Goal: Task Accomplishment & Management: Use online tool/utility

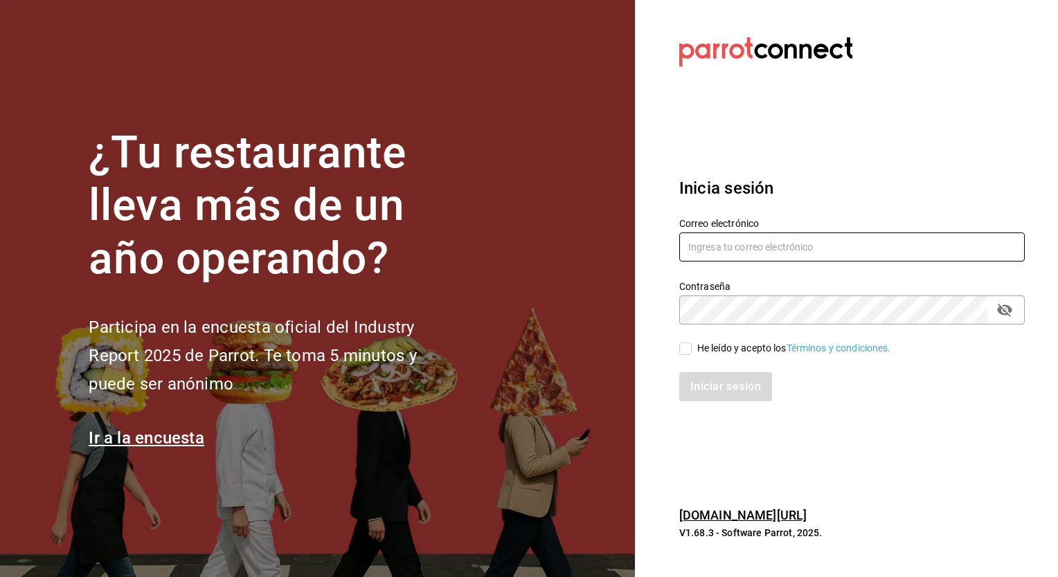
type input "[EMAIL_ADDRESS][PERSON_NAME][DOMAIN_NAME]"
click at [688, 344] on input "He leído y acepto los Términos y condiciones." at bounding box center [685, 349] width 12 height 12
checkbox input "true"
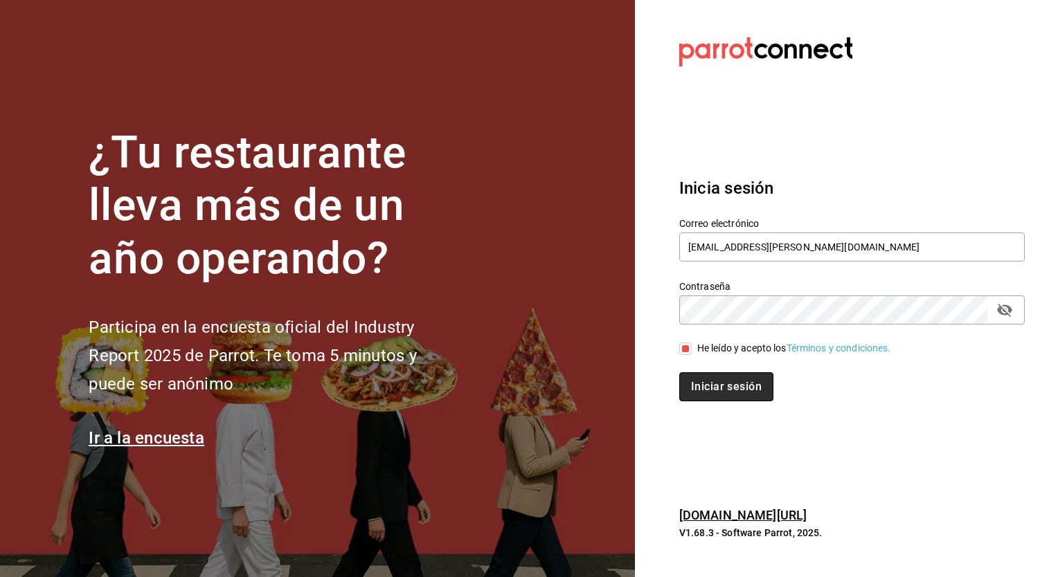
click at [706, 381] on button "Iniciar sesión" at bounding box center [726, 386] width 94 height 29
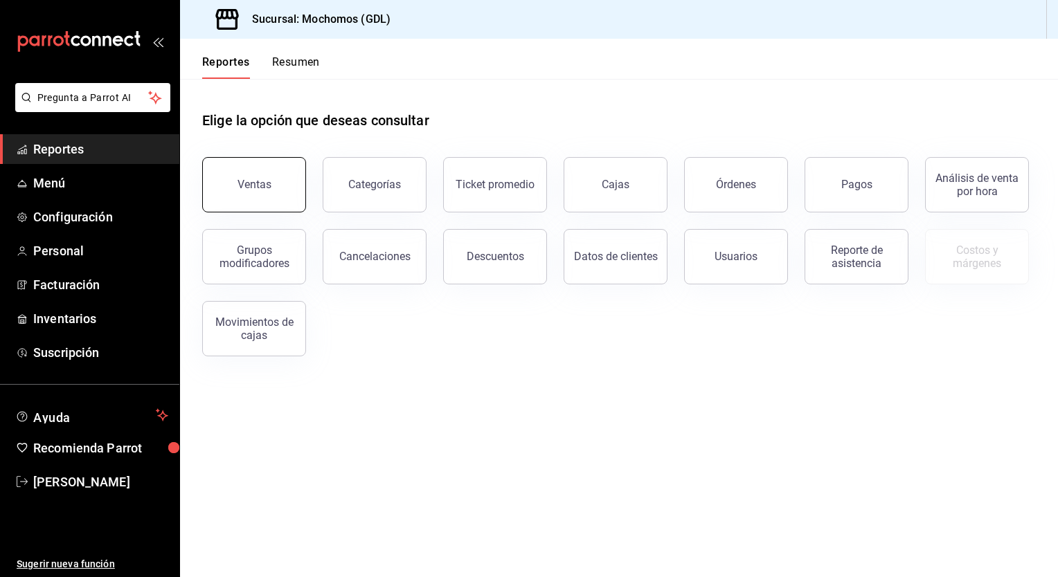
click at [257, 197] on button "Ventas" at bounding box center [254, 184] width 104 height 55
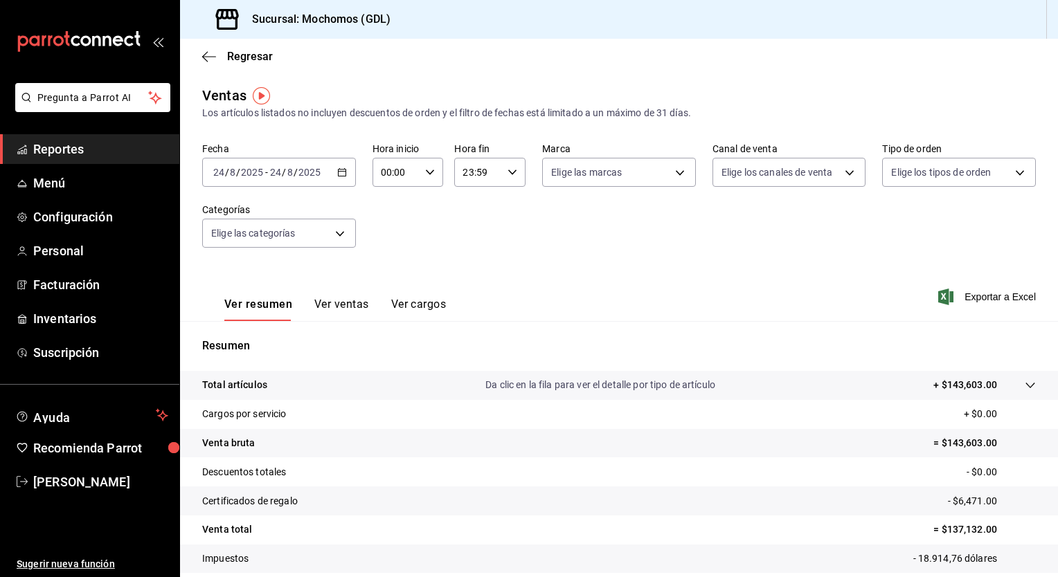
click at [340, 174] on icon "button" at bounding box center [342, 173] width 10 height 10
click at [343, 168] on icon "button" at bounding box center [342, 173] width 10 height 10
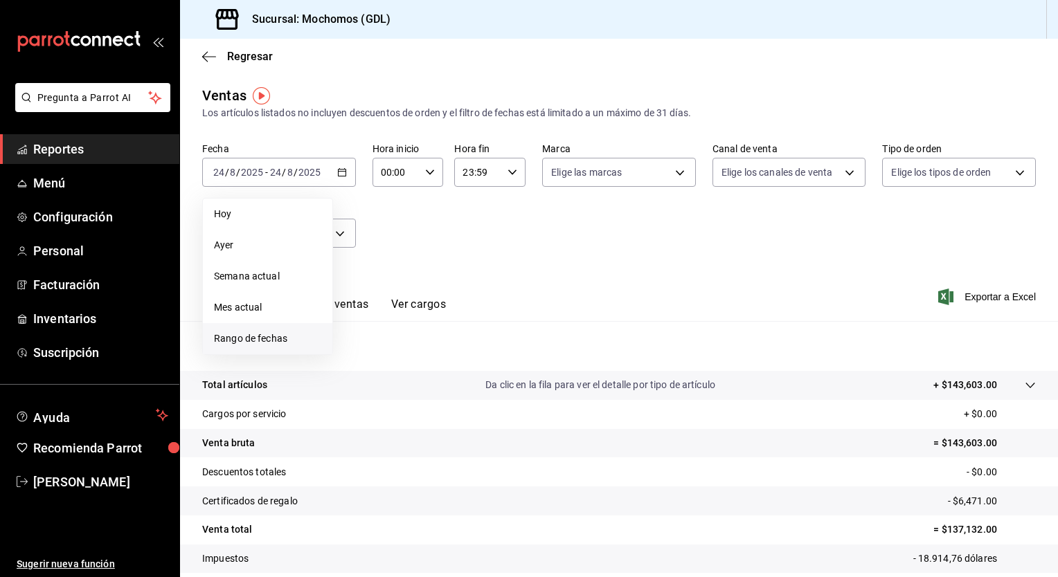
click at [250, 336] on span "Rango de fechas" at bounding box center [267, 339] width 107 height 15
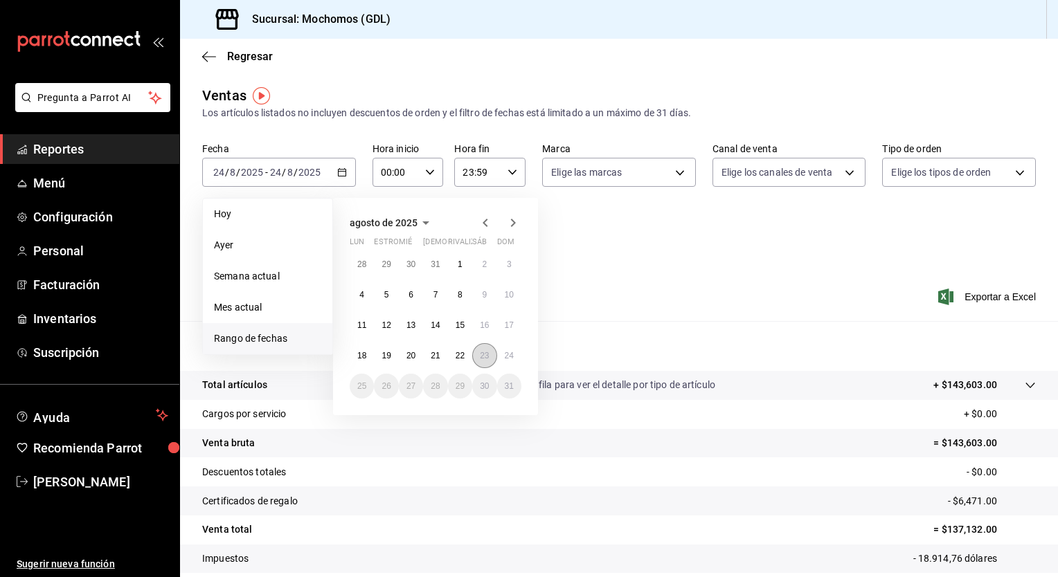
click at [487, 355] on abbr "23" at bounding box center [484, 356] width 9 height 10
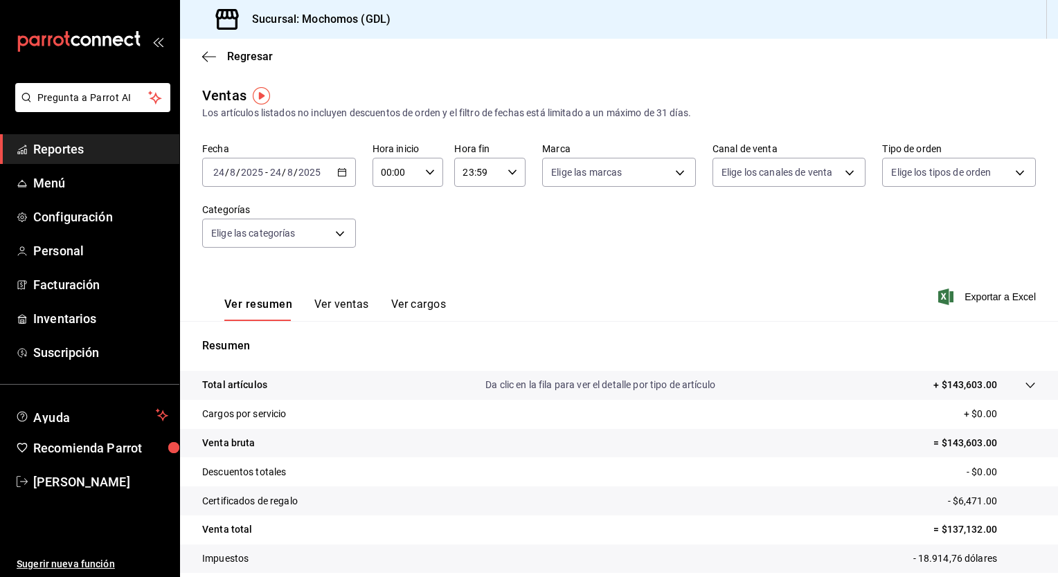
click at [669, 278] on div "Ver resumen Ver ventas Ver cargos Exportar a Excel" at bounding box center [619, 292] width 878 height 57
click at [345, 170] on div "[DATE] [DATE] - [DATE] [DATE]" at bounding box center [279, 172] width 154 height 29
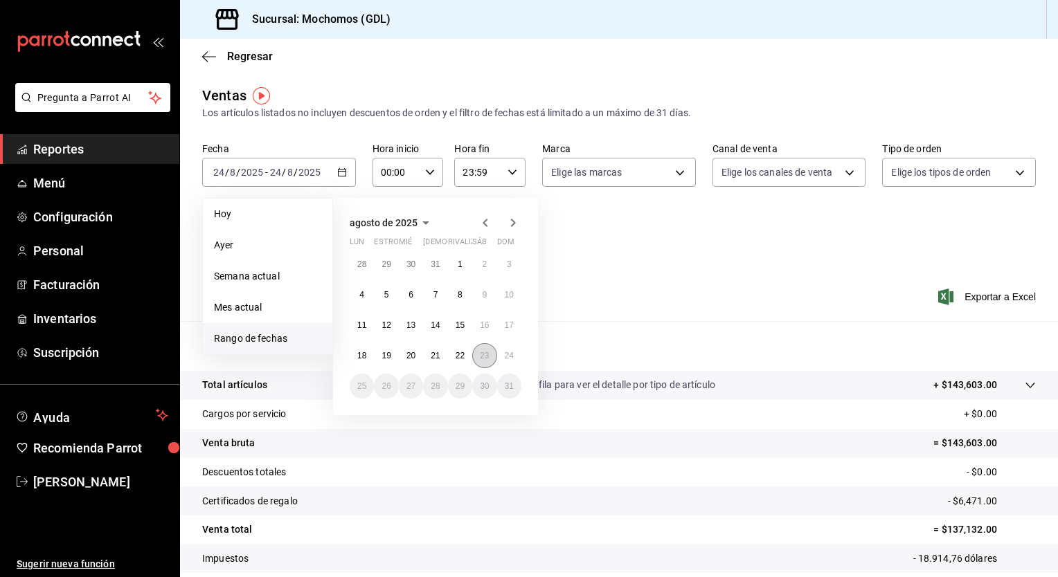
click at [477, 356] on button "23" at bounding box center [484, 355] width 24 height 25
click at [503, 349] on button "24" at bounding box center [509, 355] width 24 height 25
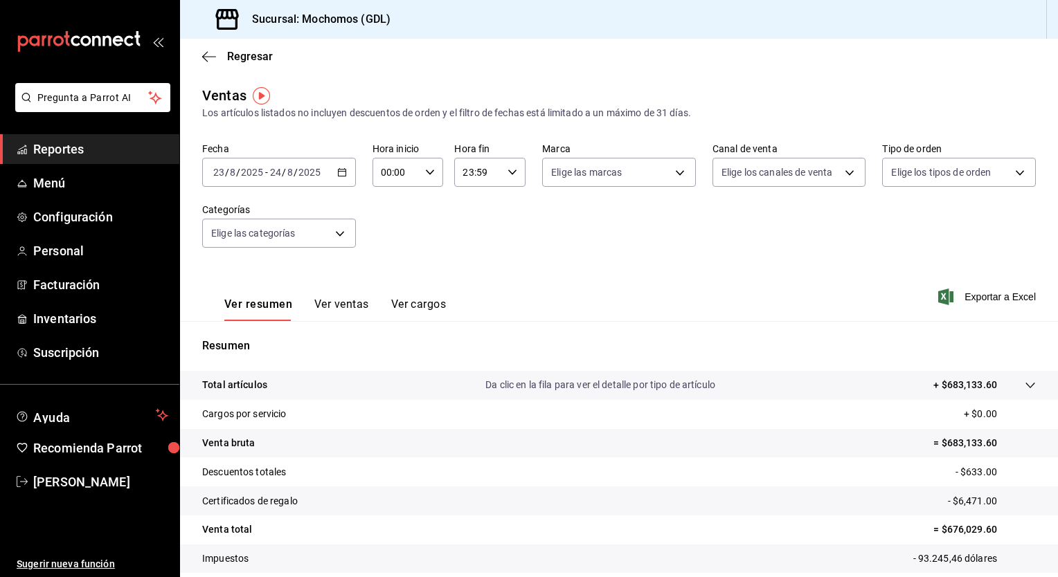
click at [427, 176] on icon "button" at bounding box center [430, 173] width 10 height 10
click at [388, 235] on button "05" at bounding box center [388, 242] width 30 height 28
type input "05:00"
click at [511, 171] on div at bounding box center [529, 288] width 1058 height 577
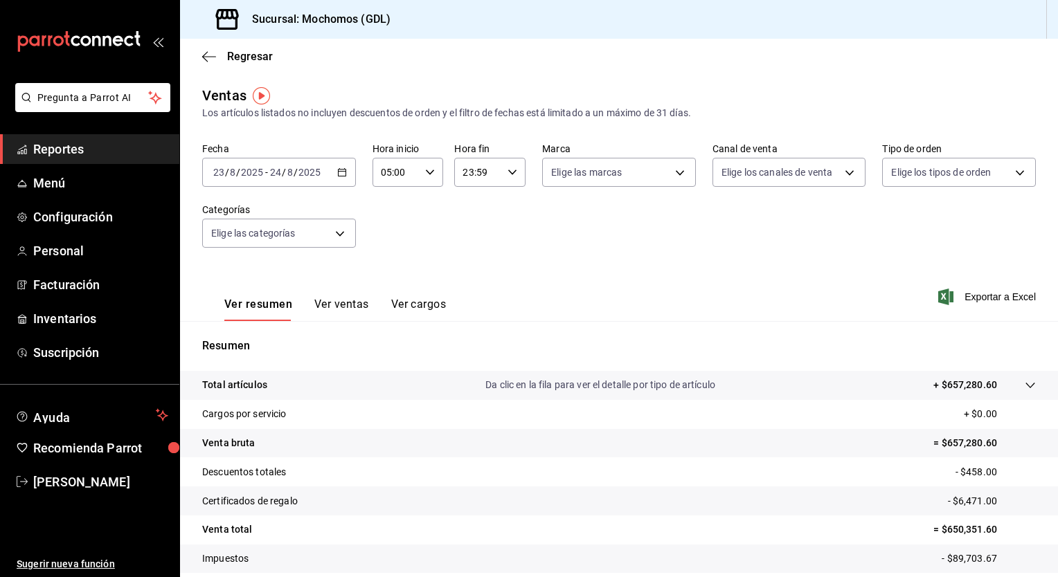
click at [511, 171] on \(Stroke\) "button" at bounding box center [512, 172] width 8 height 5
click at [470, 278] on span "05" at bounding box center [468, 279] width 13 height 11
type input "05:59"
click at [617, 282] on div at bounding box center [529, 288] width 1058 height 577
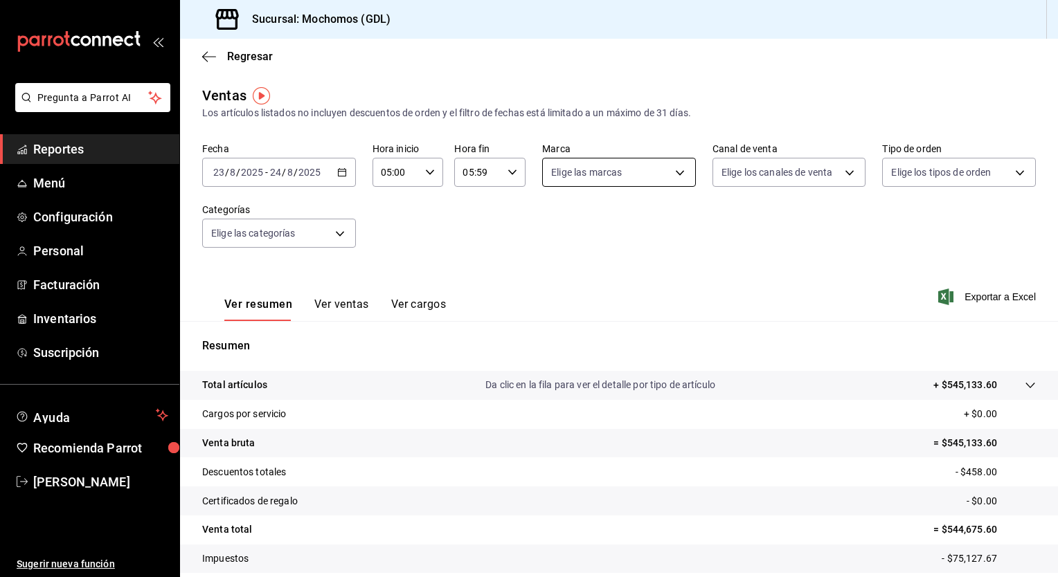
click at [664, 173] on body "Pregunta a Parrot AI Reportes Menú Configuración Personal Facturación Inventari…" at bounding box center [529, 288] width 1058 height 577
click at [612, 266] on span "Mochomos (GDL)" at bounding box center [629, 272] width 107 height 15
type input "36c25d4a-7cb0-456c-a434-e981d54830bc"
checkbox input "true"
click at [872, 282] on div at bounding box center [529, 288] width 1058 height 577
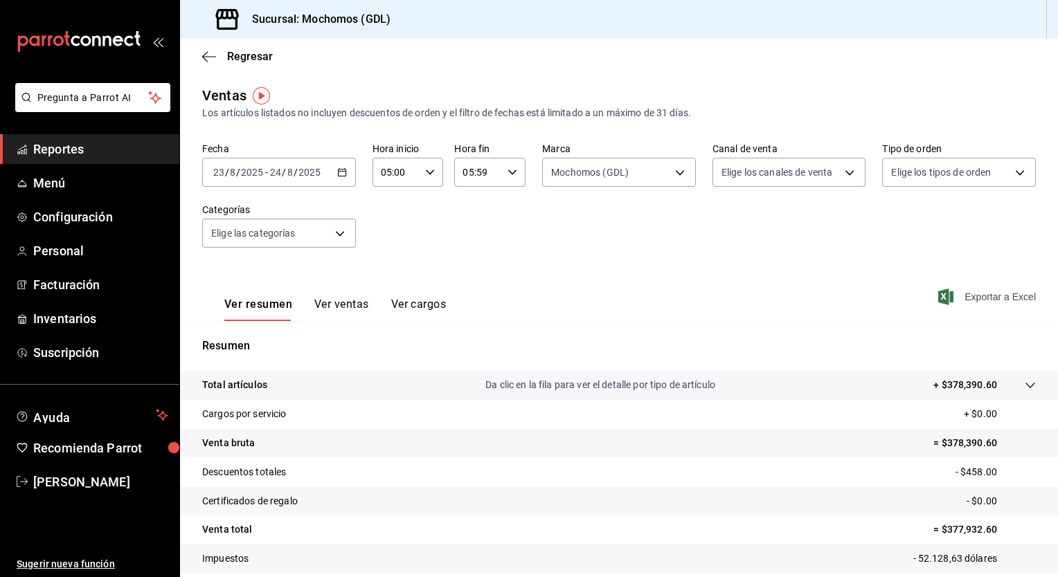
click at [942, 300] on icon "button" at bounding box center [945, 297] width 15 height 17
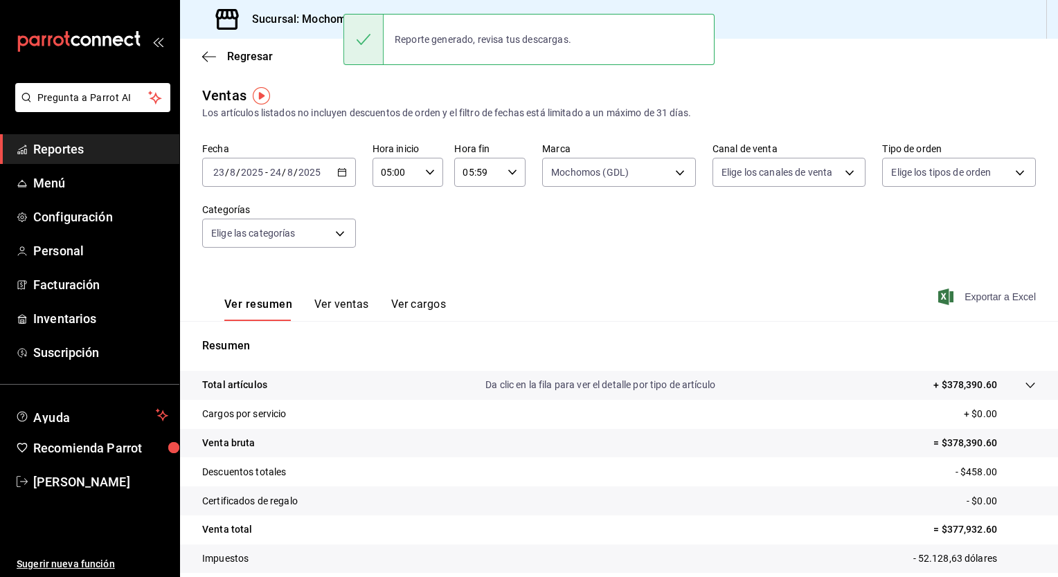
click at [341, 178] on div "[DATE] [DATE] - [DATE] [DATE]" at bounding box center [279, 172] width 154 height 29
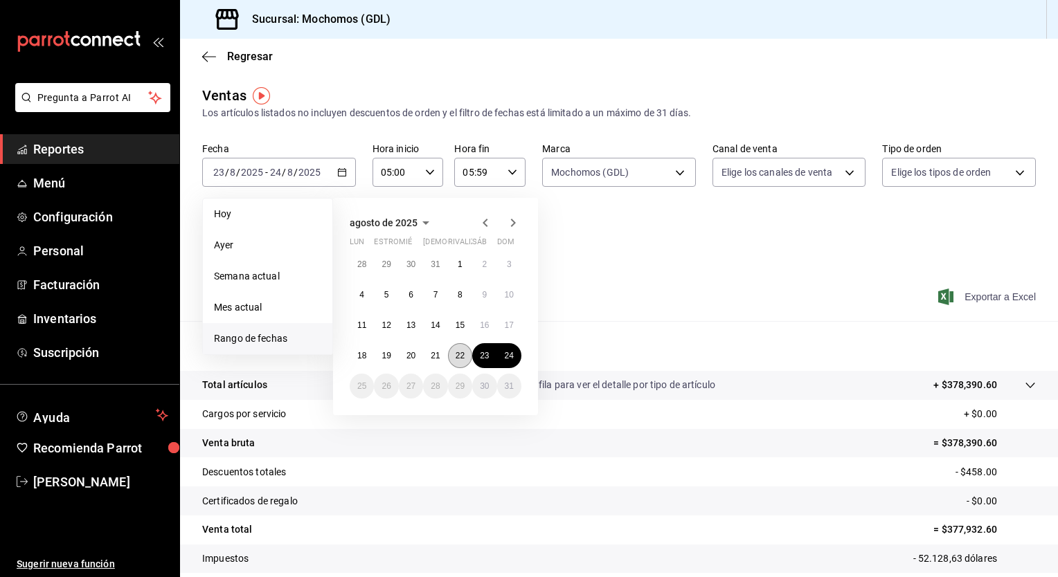
click at [465, 353] on button "22" at bounding box center [460, 355] width 24 height 25
click at [482, 359] on abbr "23" at bounding box center [484, 356] width 9 height 10
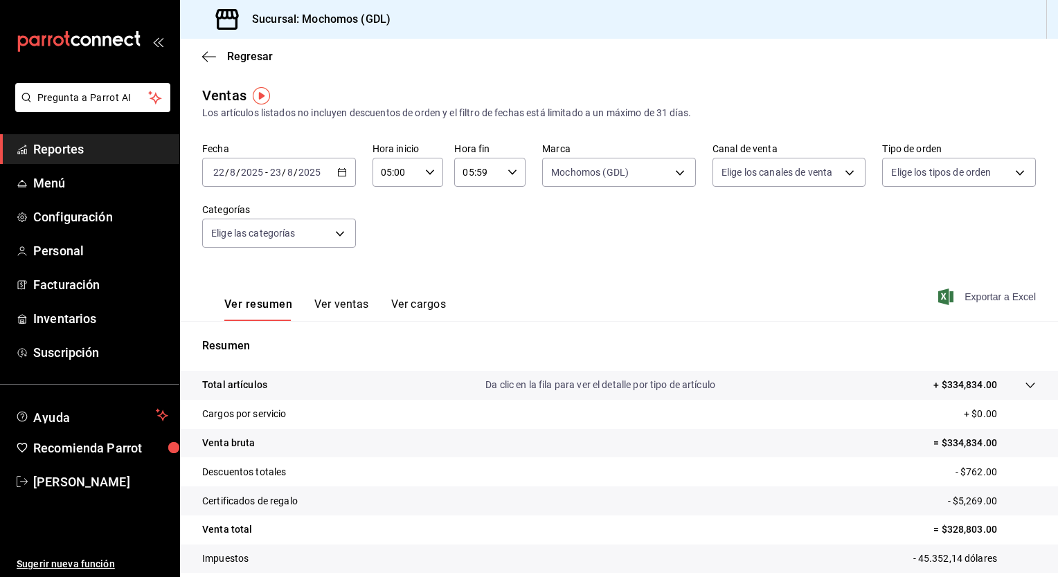
click at [940, 298] on icon "button" at bounding box center [945, 297] width 15 height 17
